Goal: Task Accomplishment & Management: Manage account settings

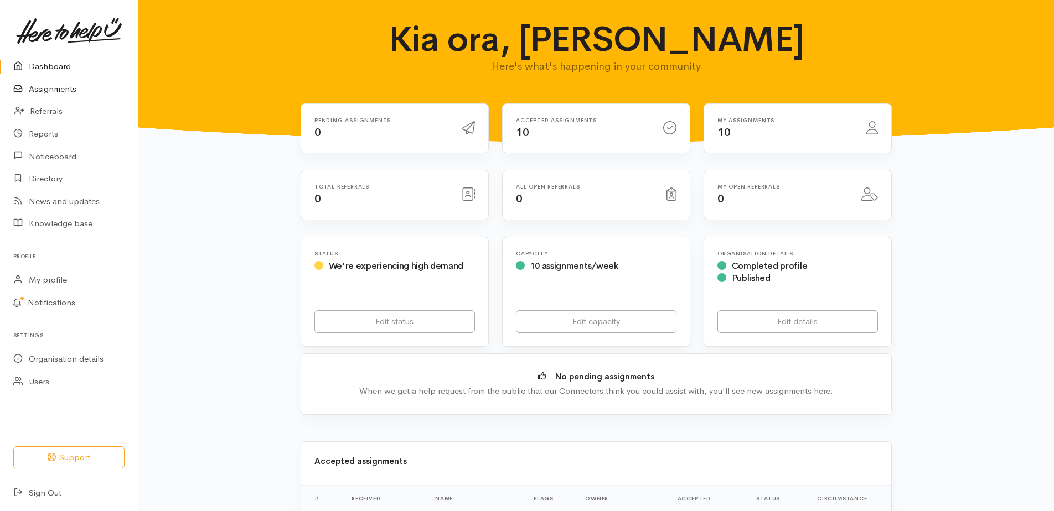
drag, startPoint x: 38, startPoint y: 96, endPoint x: 51, endPoint y: 100, distance: 13.3
click at [38, 96] on link "Assignments" at bounding box center [69, 89] width 138 height 23
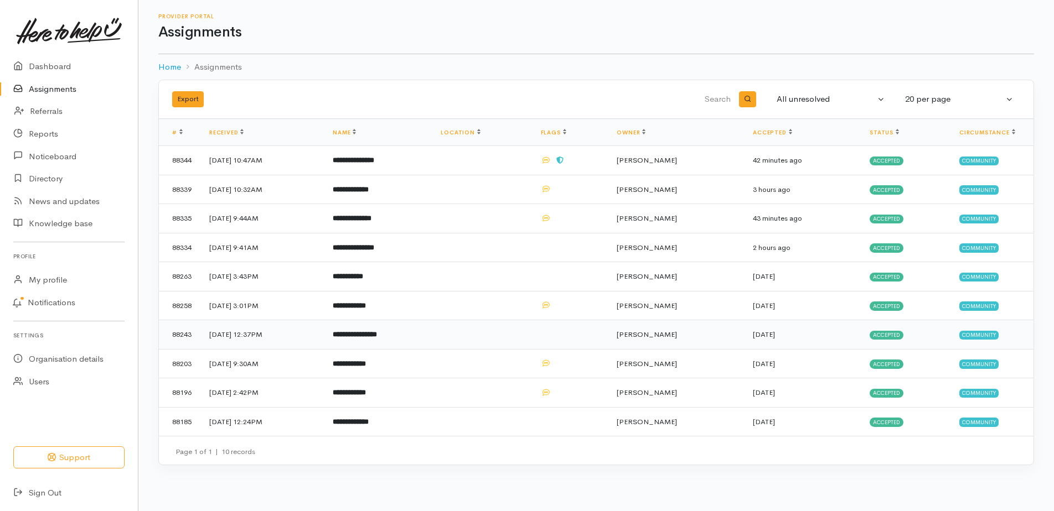
click at [377, 338] on b "**********" at bounding box center [355, 334] width 44 height 7
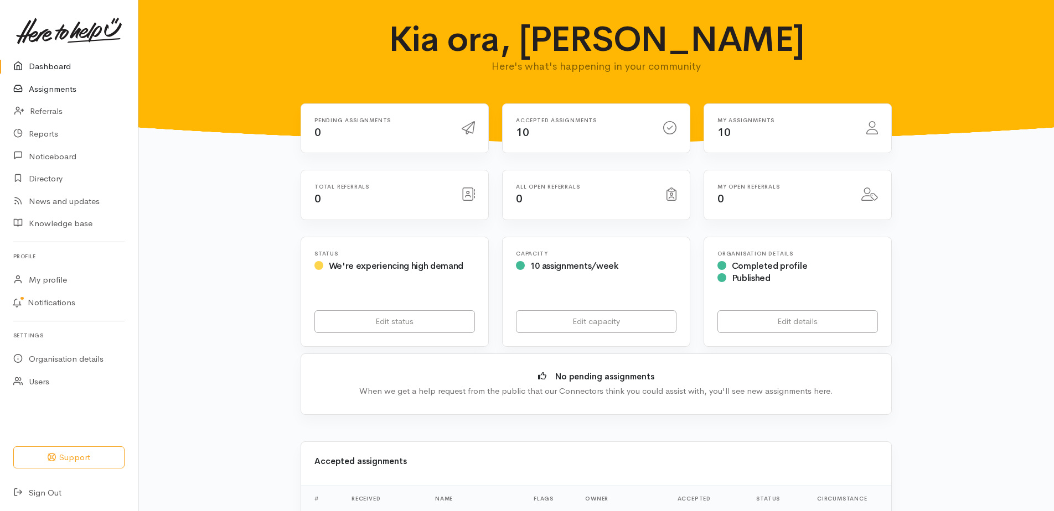
click at [63, 94] on link "Assignments" at bounding box center [69, 89] width 138 height 23
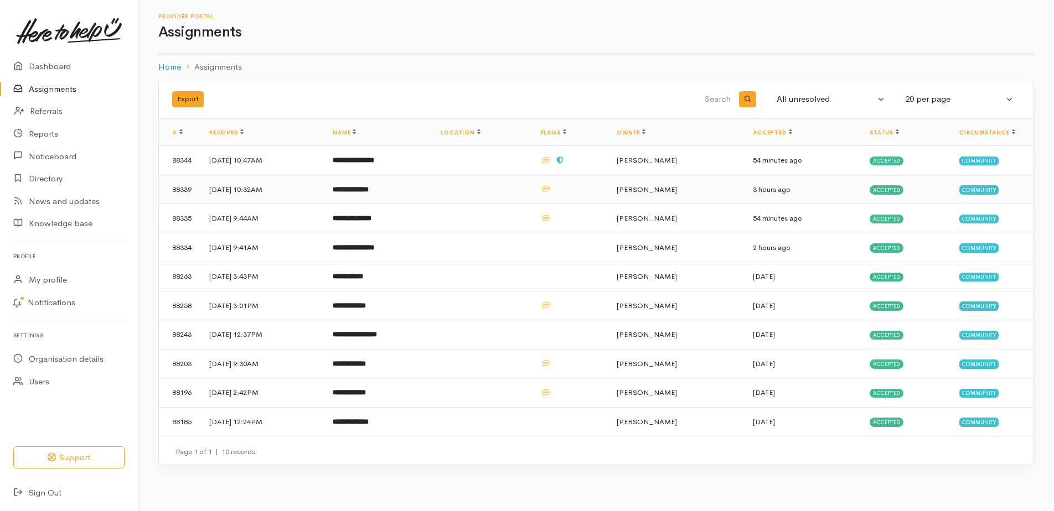
click at [369, 193] on b "**********" at bounding box center [351, 189] width 36 height 7
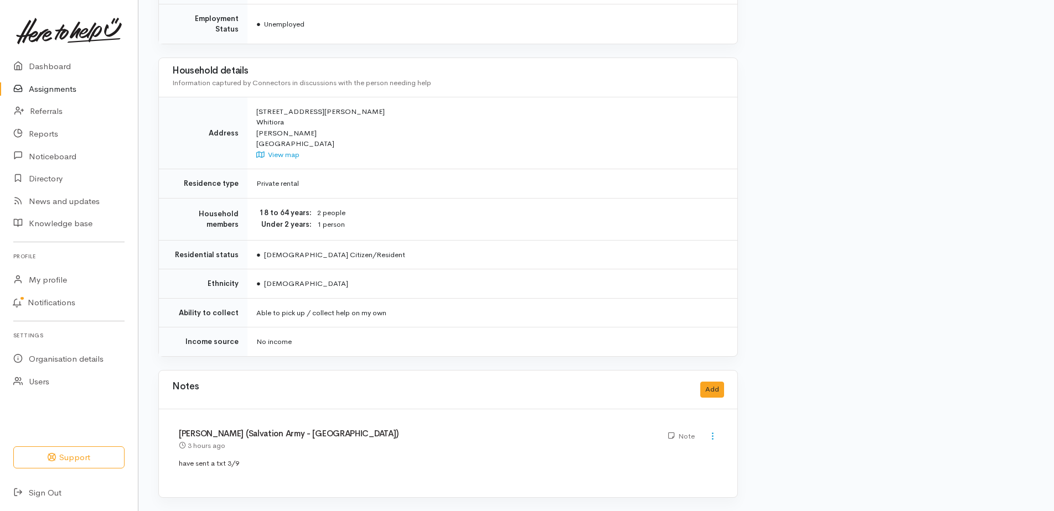
scroll to position [872, 0]
click at [705, 382] on button "Add" at bounding box center [712, 390] width 24 height 16
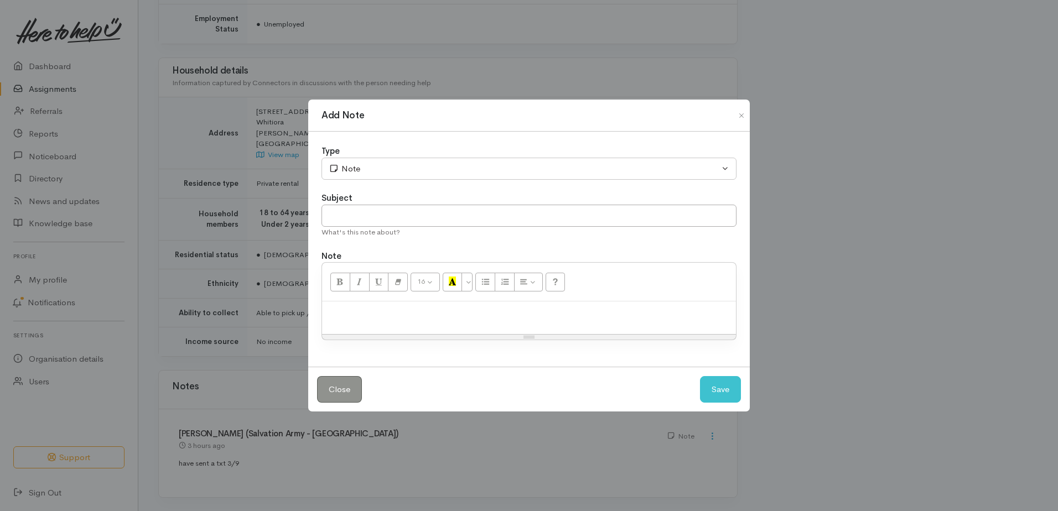
click at [407, 330] on div at bounding box center [529, 318] width 414 height 33
click at [719, 403] on button "Save" at bounding box center [720, 389] width 41 height 27
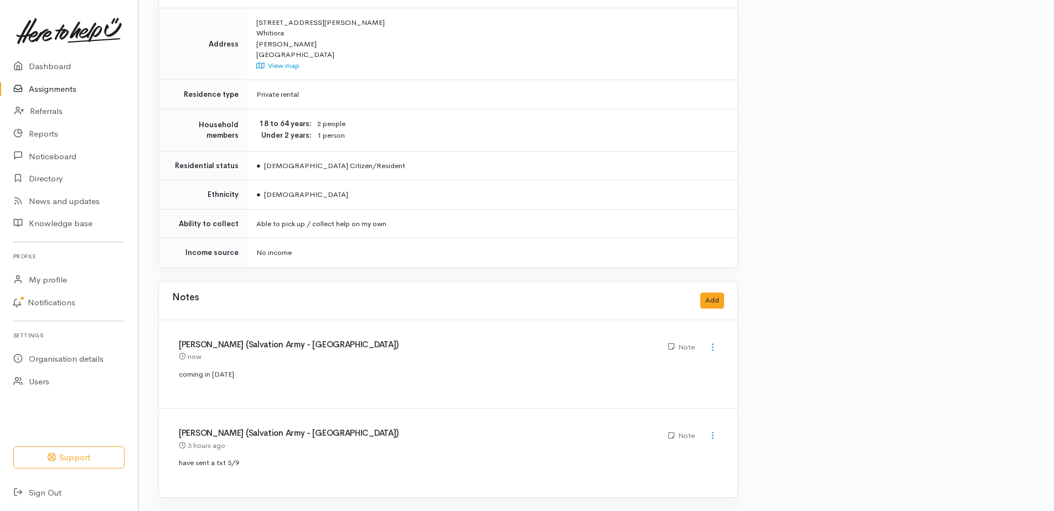
click at [66, 95] on link "Assignments" at bounding box center [69, 89] width 138 height 23
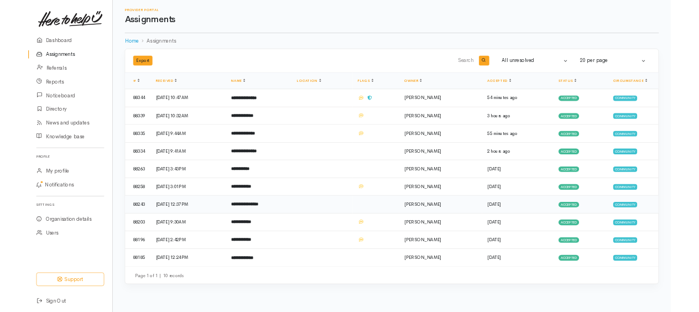
scroll to position [21, 0]
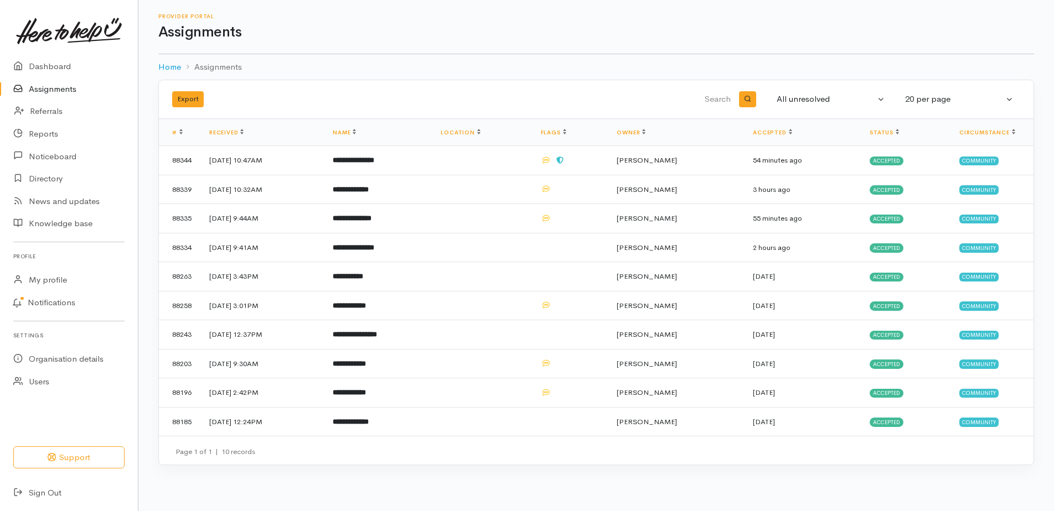
click at [558, 24] on h1 "Assignments" at bounding box center [595, 32] width 875 height 16
click at [789, 24] on h1 "Assignments" at bounding box center [595, 32] width 875 height 16
